Goal: Book appointment/travel/reservation

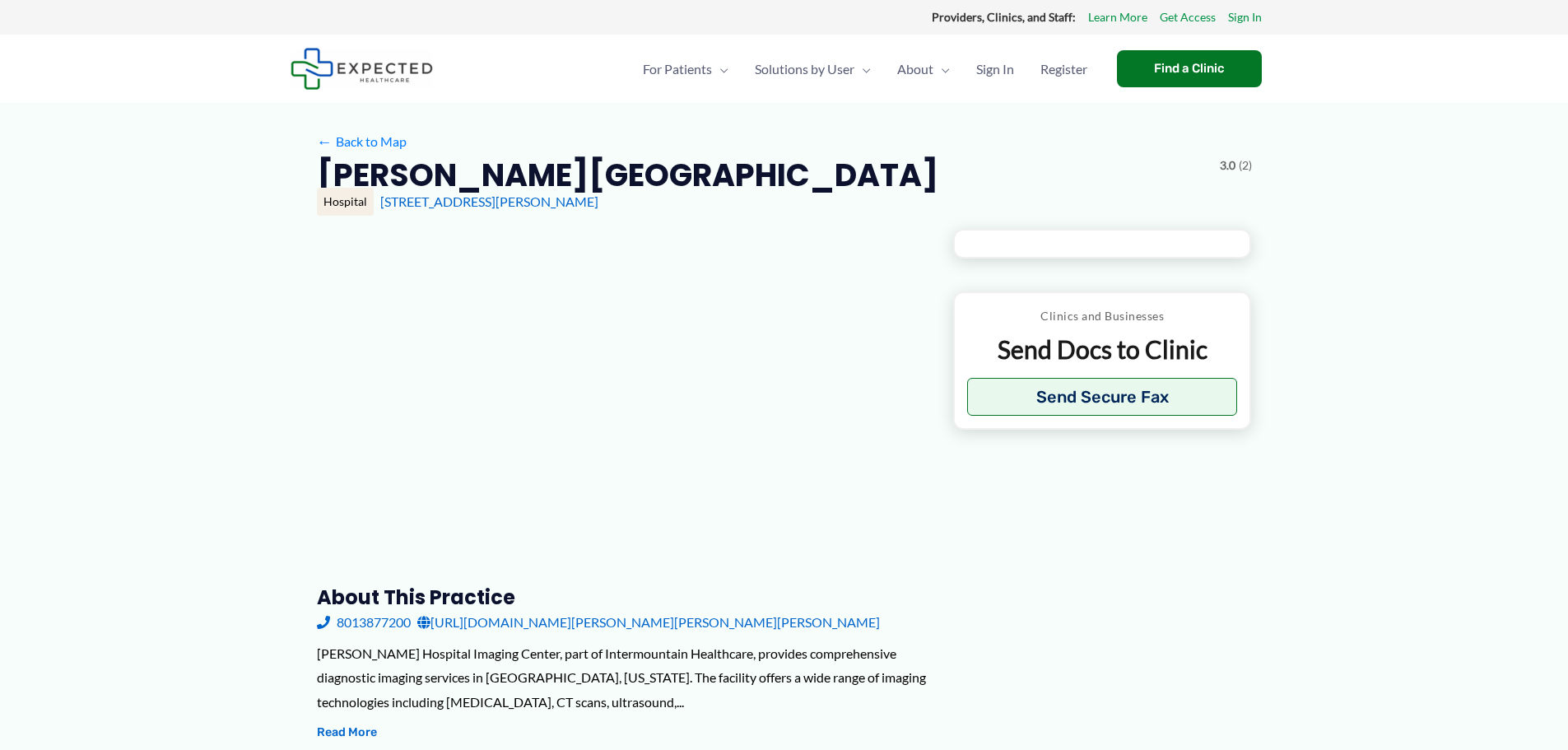
type input "**********"
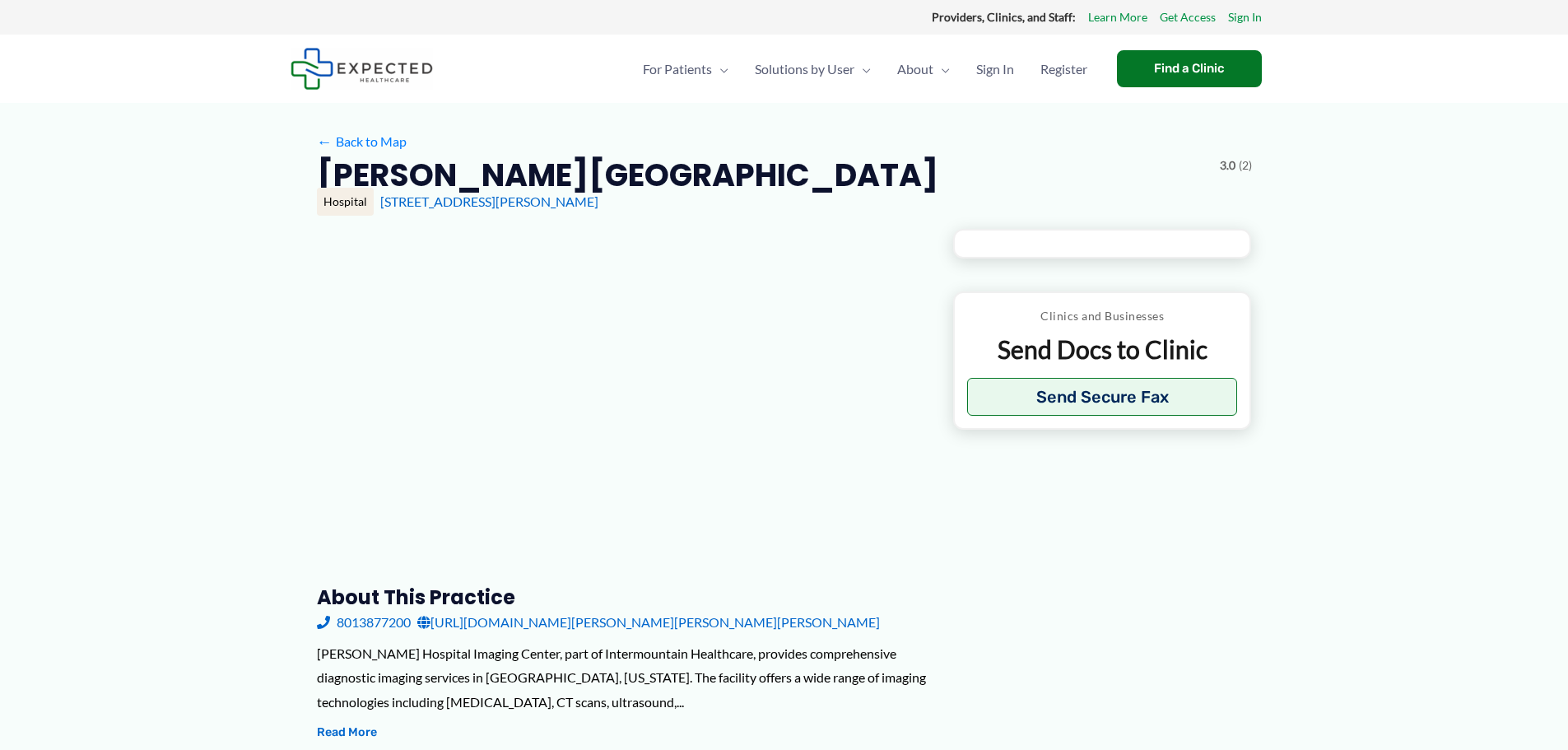
type input "**********"
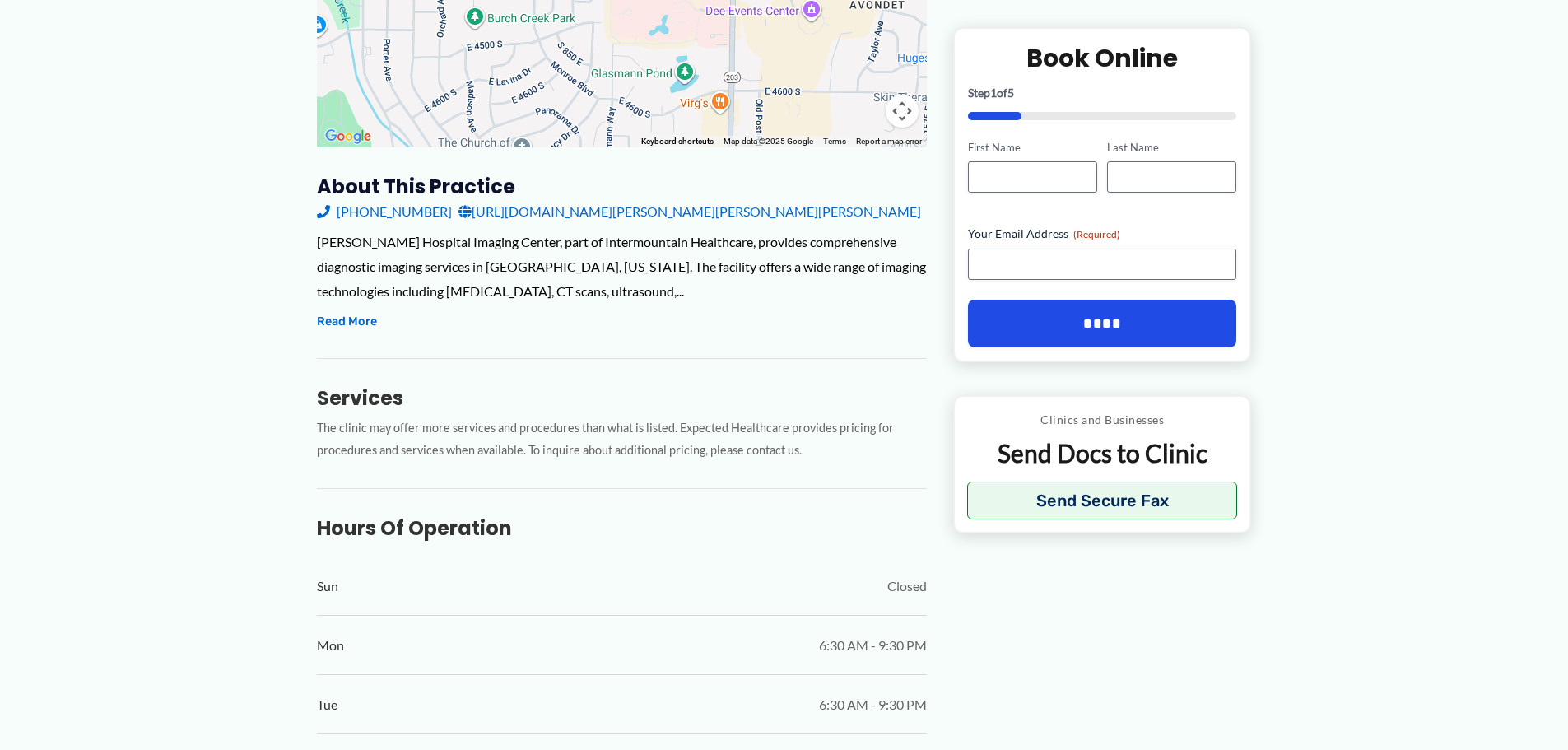
scroll to position [439, 0]
